Goal: Navigation & Orientation: Find specific page/section

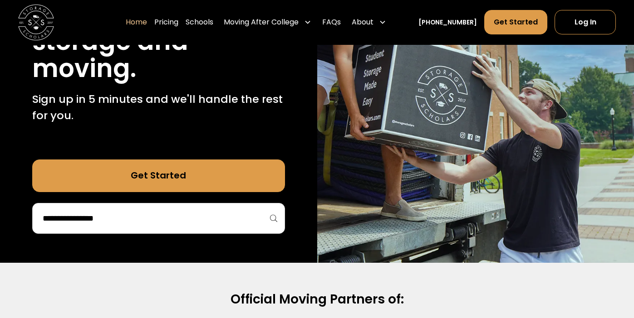
scroll to position [62, 0]
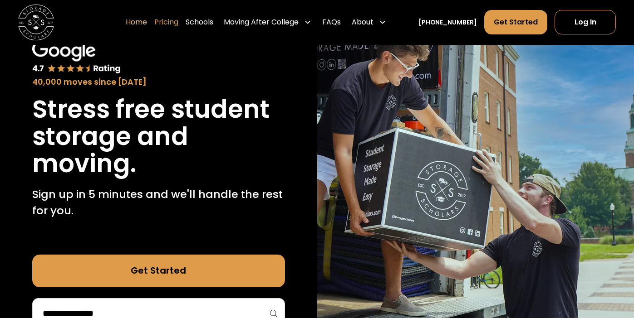
click at [154, 29] on link "Pricing" at bounding box center [166, 22] width 24 height 25
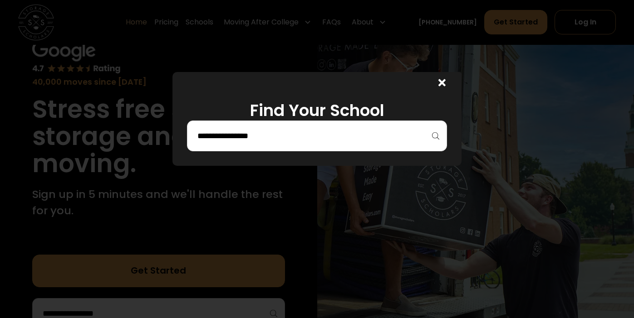
click at [461, 94] on div at bounding box center [439, 83] width 43 height 22
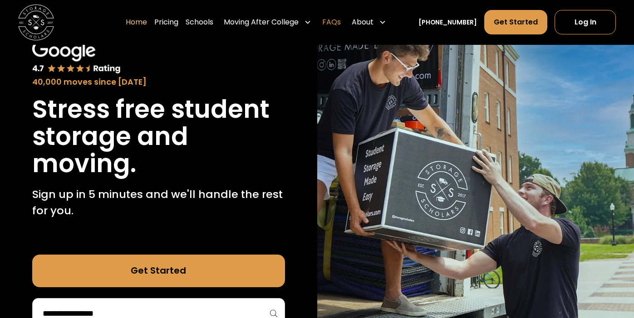
click at [322, 25] on link "FAQs" at bounding box center [331, 22] width 19 height 25
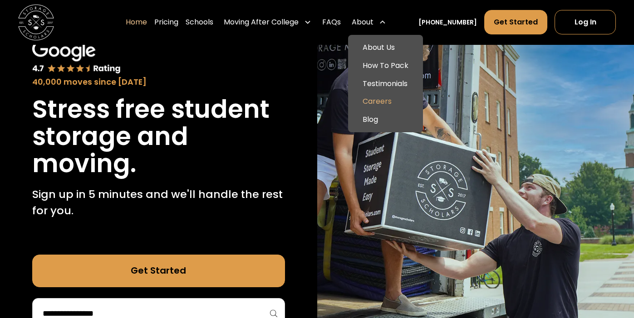
click at [366, 111] on link "Careers" at bounding box center [385, 102] width 68 height 18
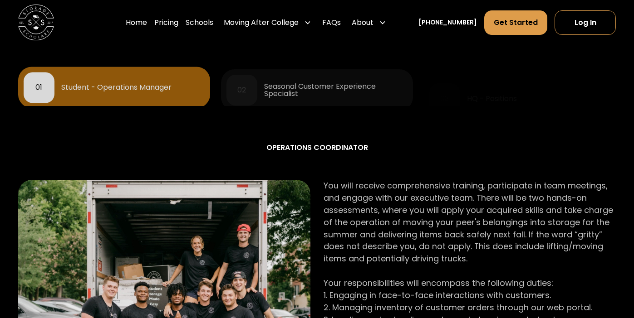
scroll to position [462, 0]
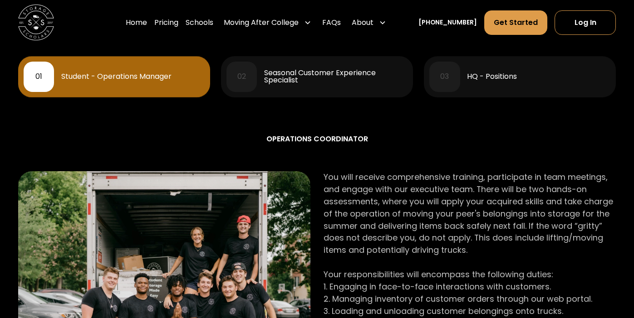
click at [330, 84] on div "Seasonal Customer Experience Specialist" at bounding box center [335, 76] width 143 height 15
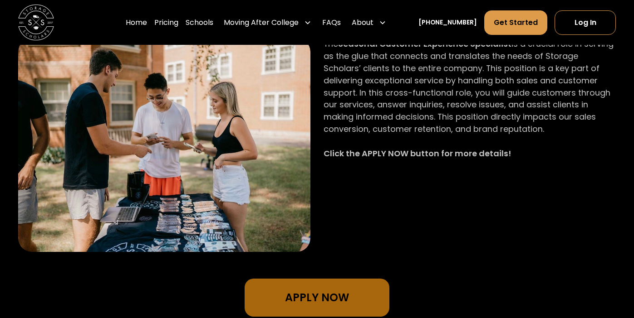
scroll to position [500, 0]
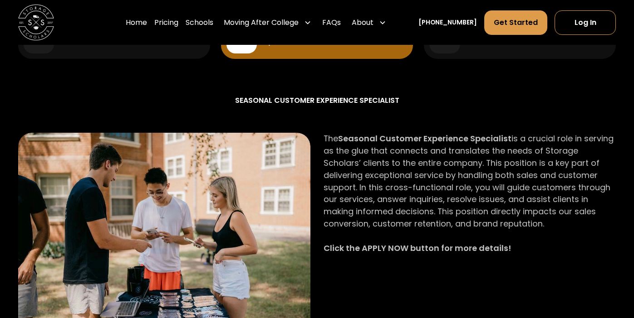
click at [494, 42] on div "HQ - Positions" at bounding box center [492, 37] width 50 height 7
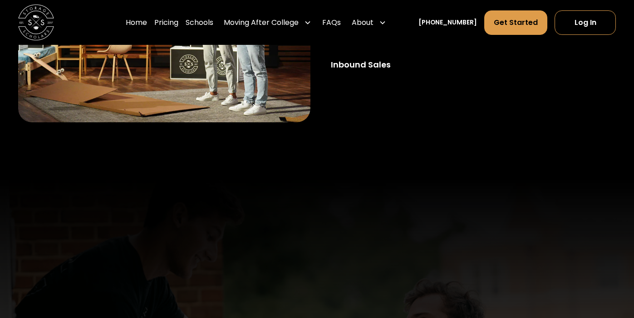
scroll to position [705, 0]
click at [346, 41] on div "Operations Coordinator" at bounding box center [396, 35] width 130 height 12
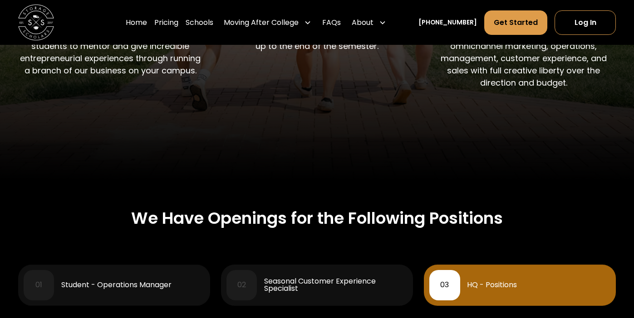
scroll to position [0, 0]
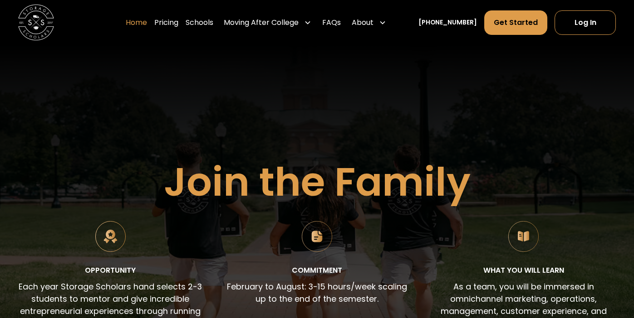
click at [126, 26] on link "Home" at bounding box center [136, 22] width 21 height 25
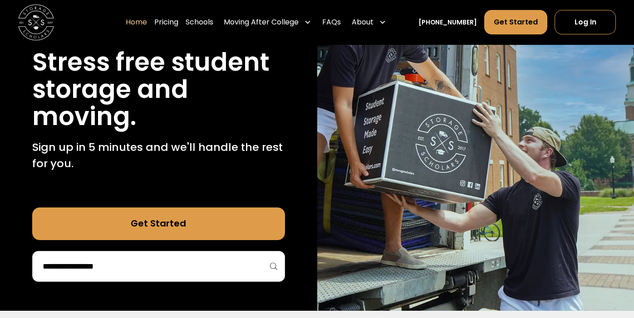
scroll to position [286, 0]
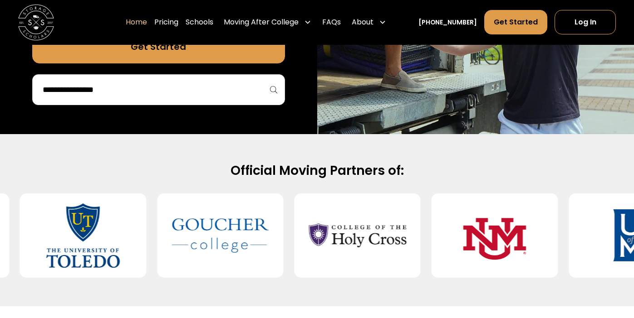
click at [275, 98] on input "search" at bounding box center [159, 89] width 234 height 15
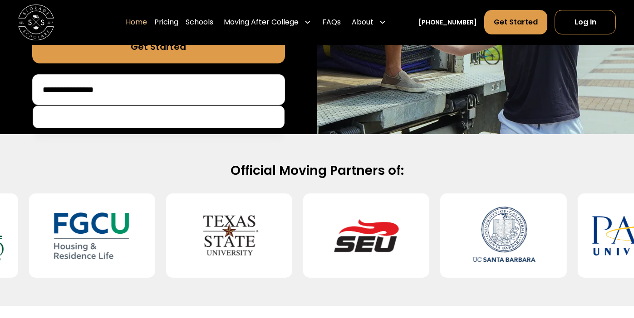
click at [202, 98] on input "**********" at bounding box center [159, 89] width 234 height 15
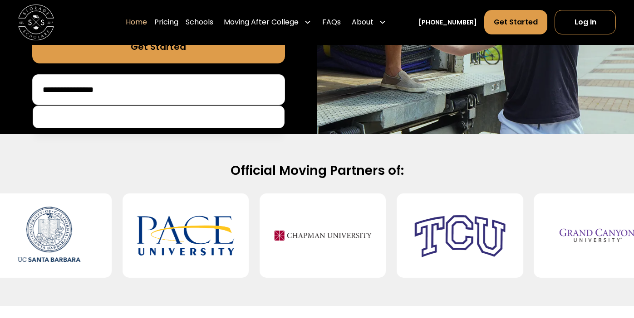
drag, startPoint x: 85, startPoint y: 160, endPoint x: 29, endPoint y: 162, distance: 56.3
click at [42, 98] on input "**********" at bounding box center [159, 89] width 234 height 15
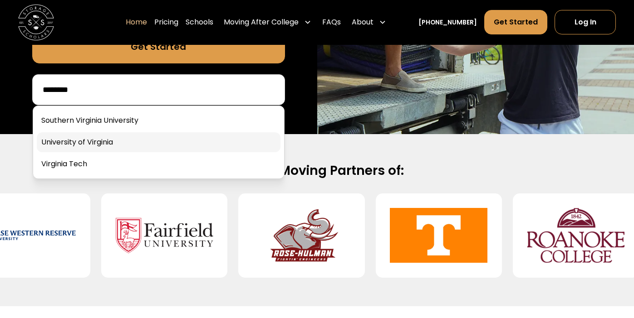
type input "********"
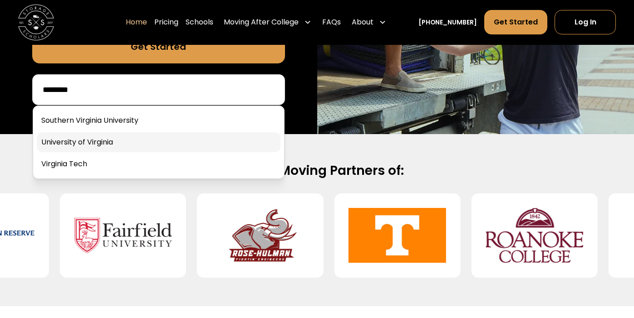
click at [91, 152] on link at bounding box center [159, 142] width 244 height 20
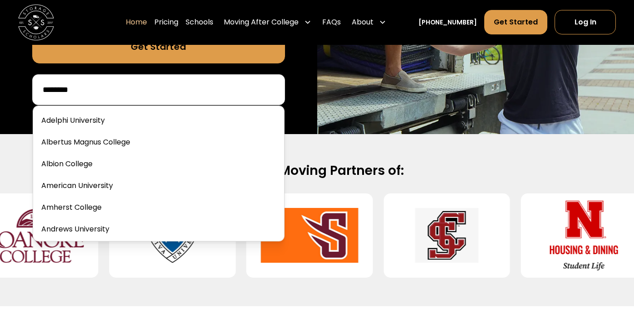
click at [75, 98] on input "********" at bounding box center [159, 89] width 234 height 15
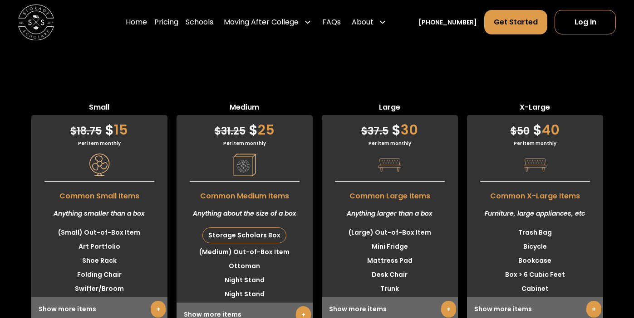
scroll to position [2617, 0]
